Goal: Information Seeking & Learning: Check status

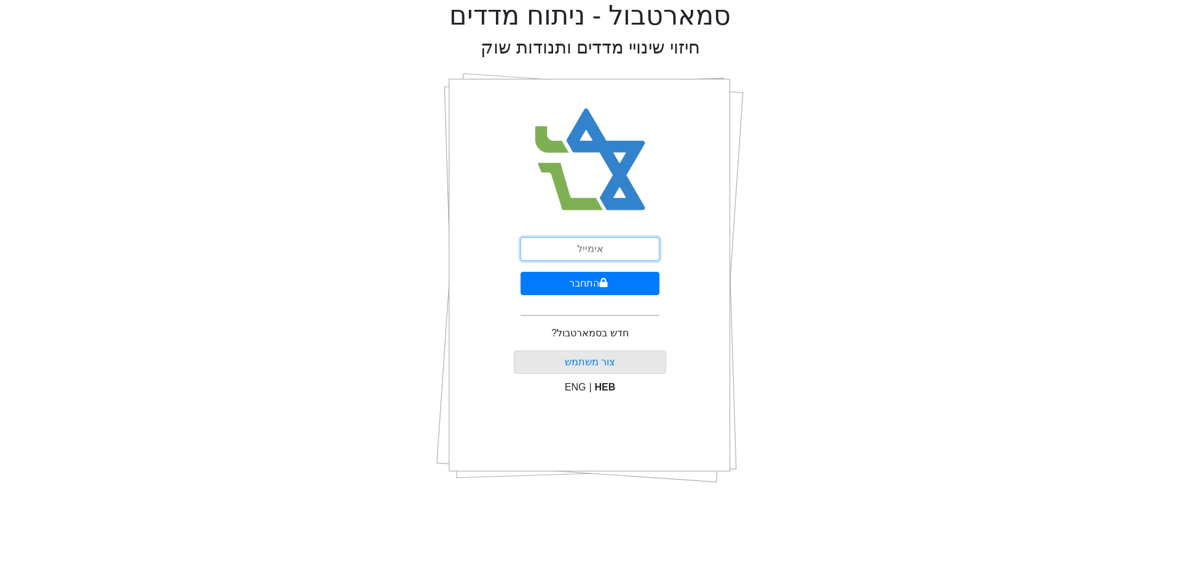
click at [567, 248] on input "email" at bounding box center [590, 248] width 139 height 23
type input "[EMAIL_ADDRESS][DOMAIN_NAME]"
click at [587, 285] on button "התחבר" at bounding box center [590, 283] width 139 height 23
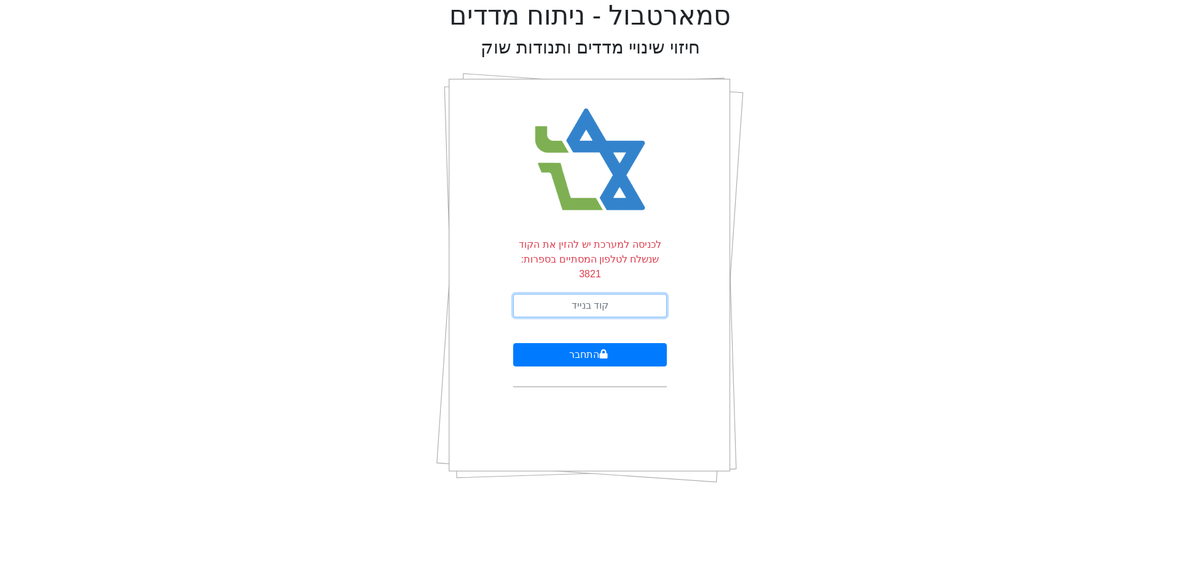
click at [648, 294] on input "text" at bounding box center [590, 305] width 154 height 23
type input "375412"
click at [577, 343] on button "התחבר" at bounding box center [590, 354] width 154 height 23
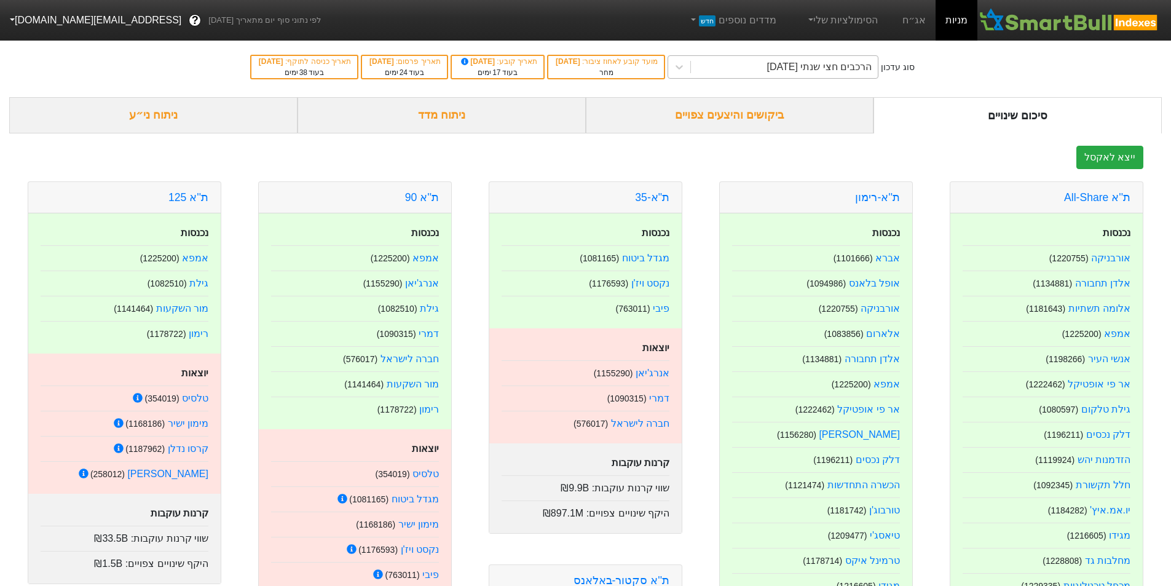
click at [786, 69] on div "הרכבים חצי שנתי [DATE]" at bounding box center [819, 67] width 105 height 15
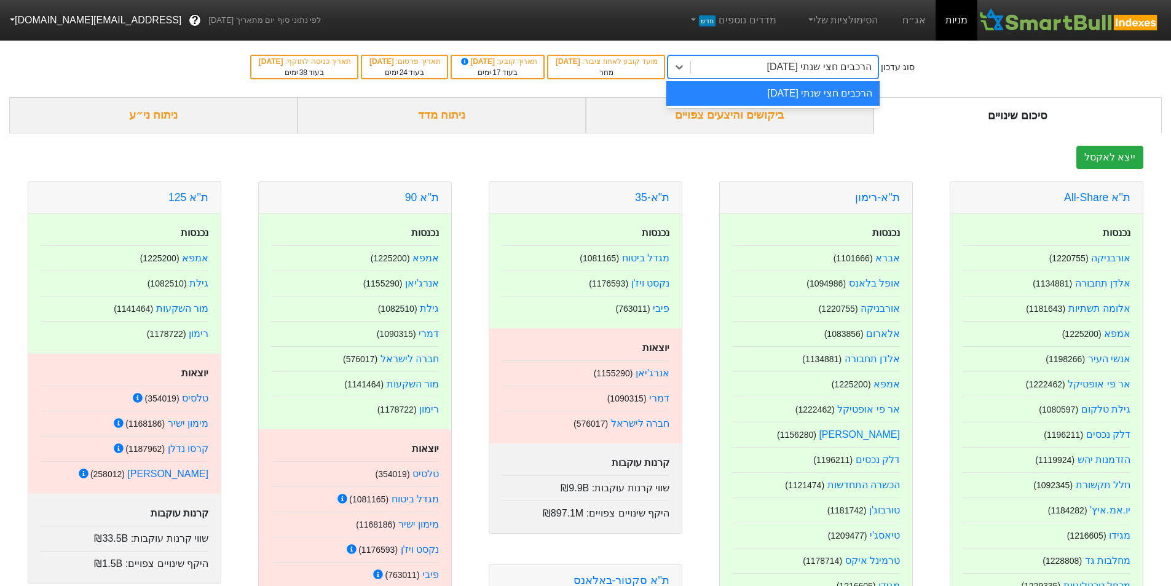
click at [786, 69] on div "הרכבים חצי שנתי [DATE]" at bounding box center [819, 67] width 105 height 15
click at [1028, 115] on div "סיכום שינויים" at bounding box center [1018, 115] width 288 height 36
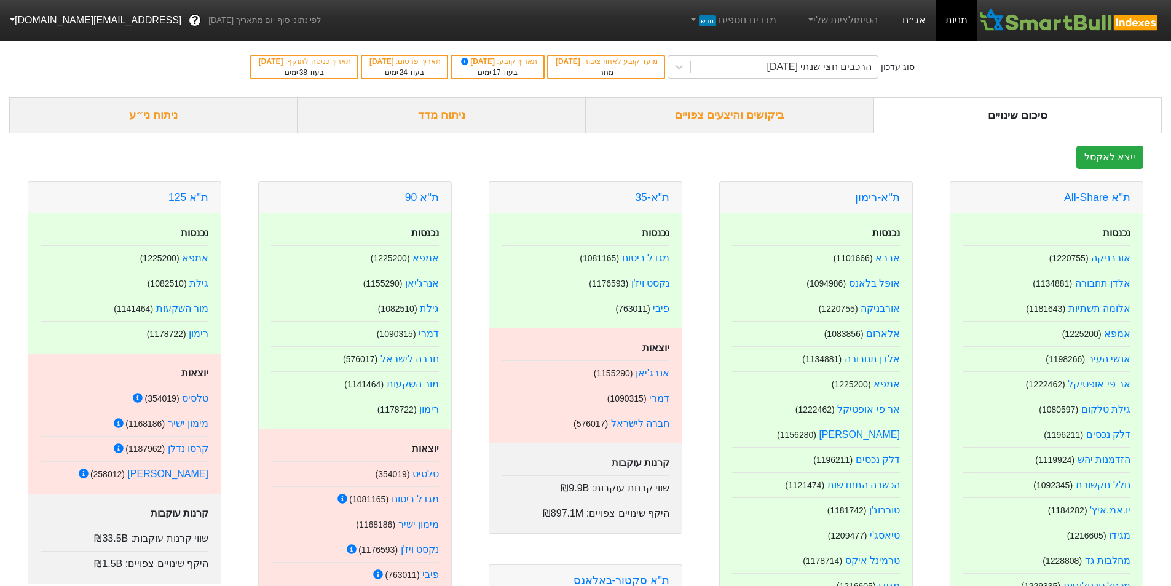
click at [915, 17] on link "אג״ח" at bounding box center [914, 20] width 43 height 41
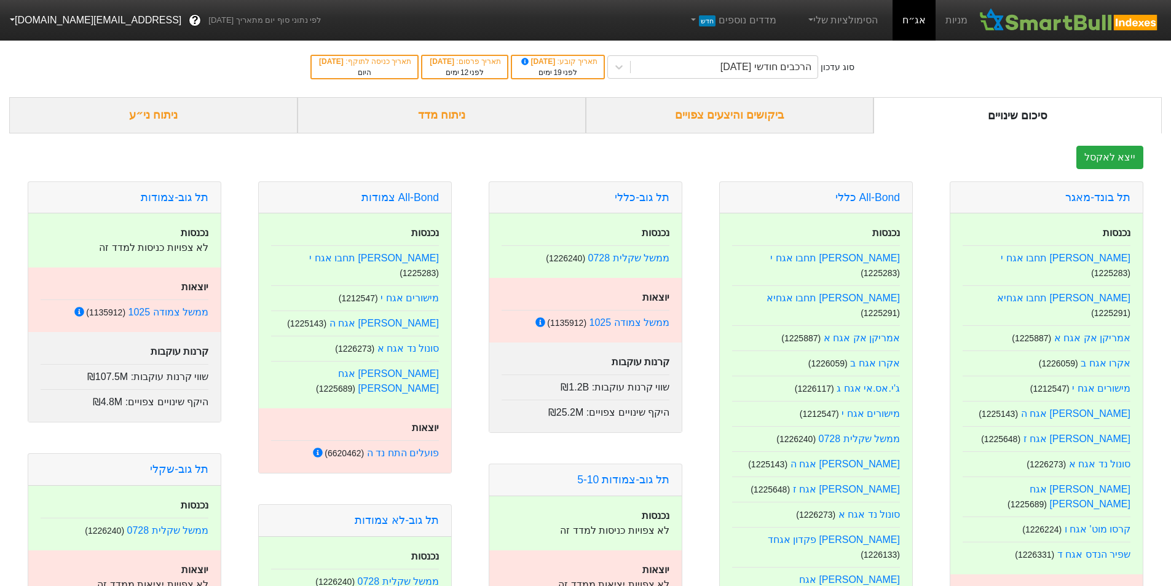
click at [739, 112] on div "ביקושים והיצעים צפויים" at bounding box center [730, 115] width 288 height 36
